Goal: Task Accomplishment & Management: Manage account settings

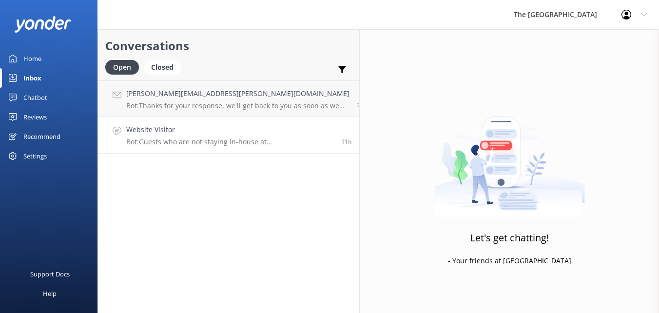
click at [216, 138] on p "Bot: Guests who are not staying in-house at [GEOGRAPHIC_DATA] are welcome to di…" at bounding box center [230, 141] width 208 height 9
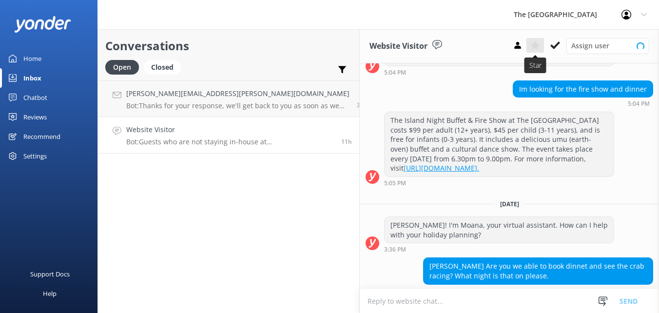
scroll to position [202, 0]
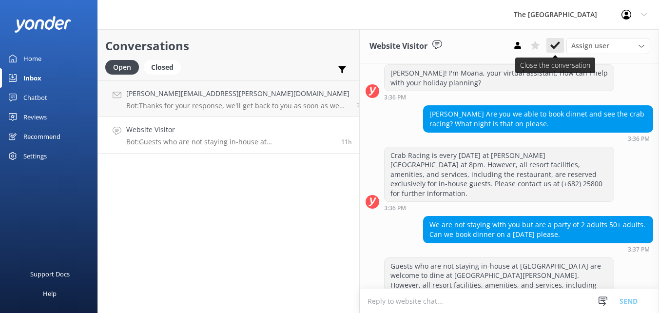
click at [554, 41] on icon at bounding box center [555, 45] width 10 height 10
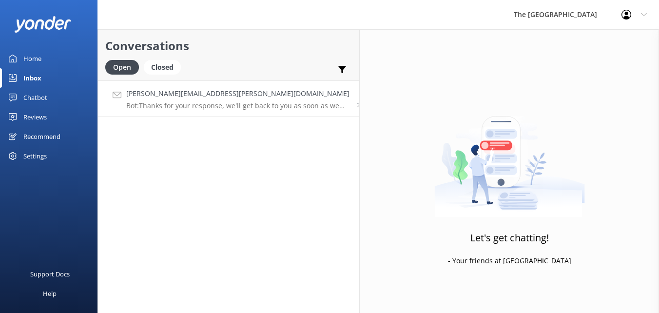
click at [209, 113] on link "[PERSON_NAME][EMAIL_ADDRESS][PERSON_NAME][DOMAIN_NAME] Bot: Thanks for your res…" at bounding box center [228, 98] width 261 height 37
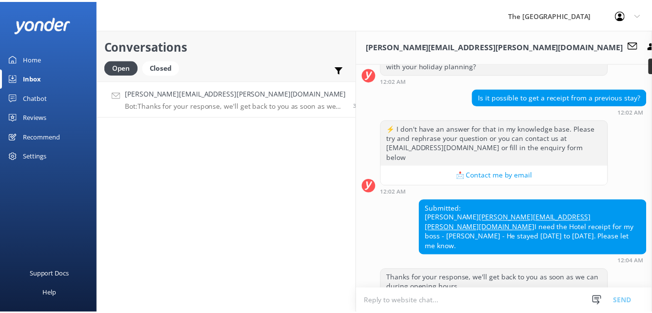
scroll to position [54, 0]
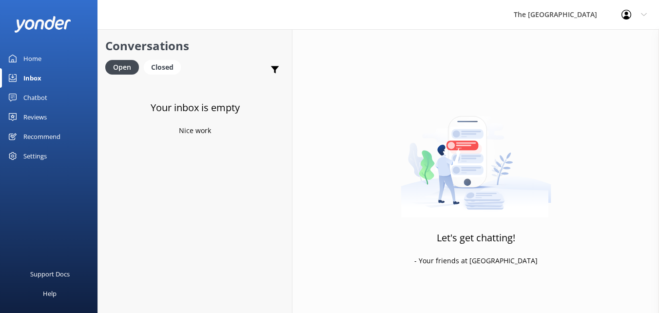
click at [39, 57] on div "Home" at bounding box center [32, 58] width 18 height 19
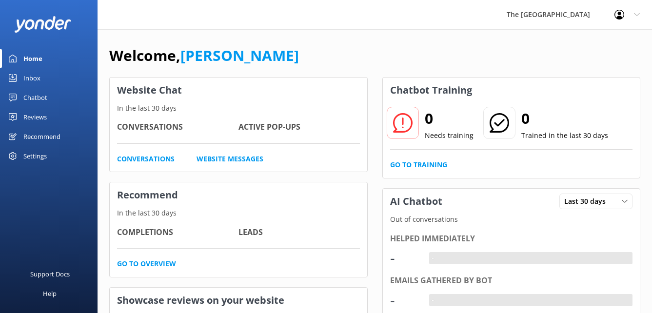
click at [39, 57] on div "Home" at bounding box center [32, 58] width 19 height 19
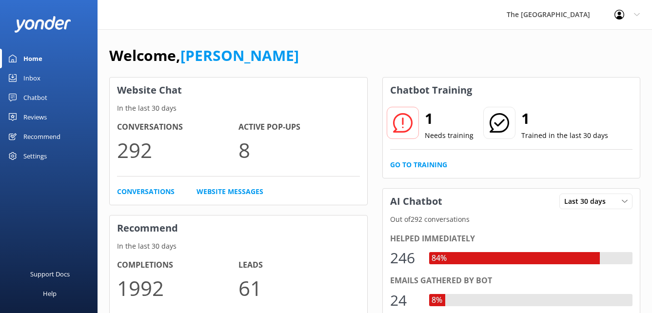
click at [492, 63] on div "Welcome, [PERSON_NAME]" at bounding box center [374, 60] width 531 height 33
click at [471, 17] on div "The [GEOGRAPHIC_DATA] Resort Profile Settings Logout" at bounding box center [326, 14] width 652 height 29
